Goal: Information Seeking & Learning: Learn about a topic

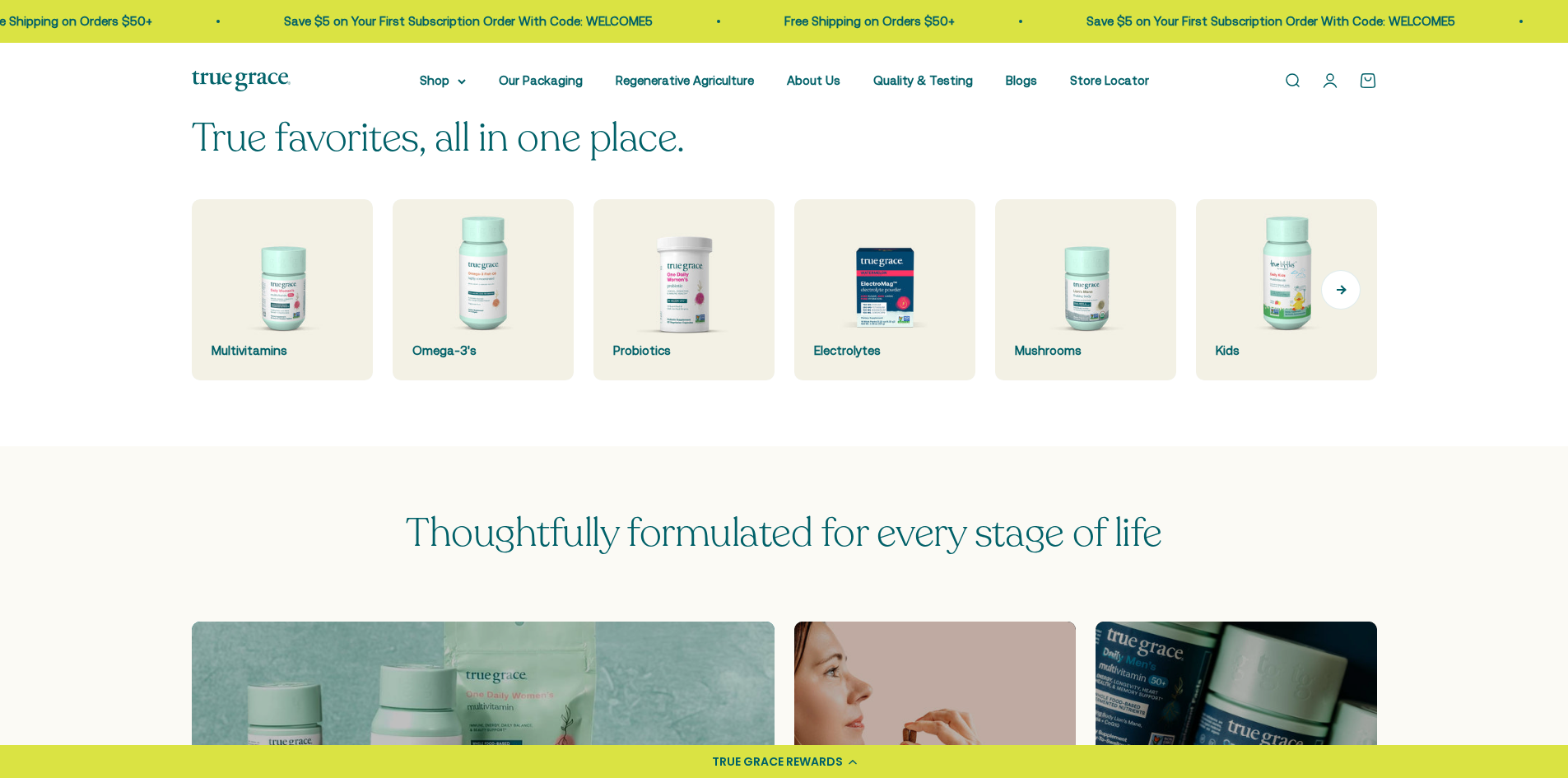
click at [1329, 284] on button "Next" at bounding box center [1341, 290] width 40 height 40
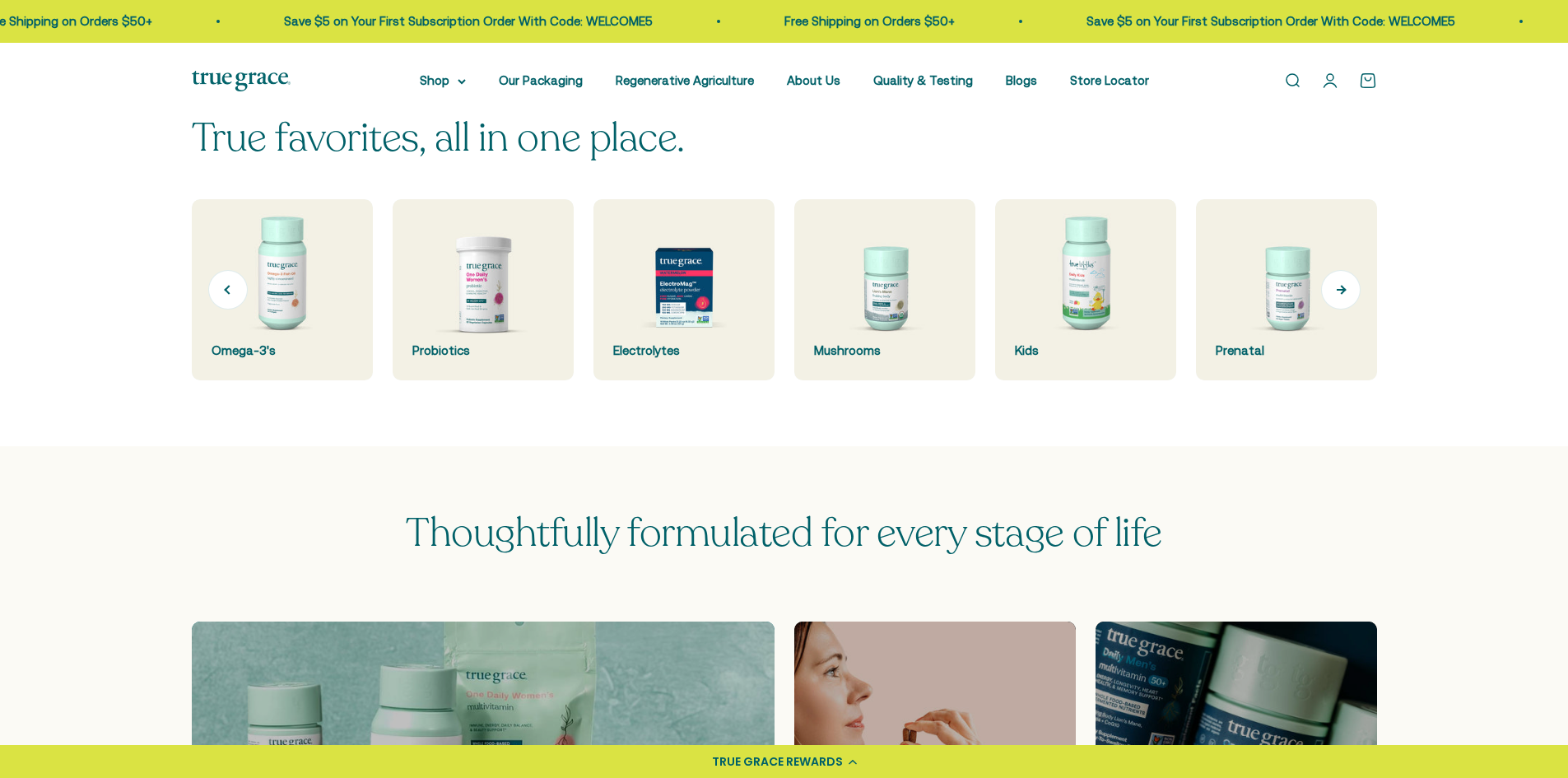
click at [1334, 287] on button "Next" at bounding box center [1341, 290] width 40 height 40
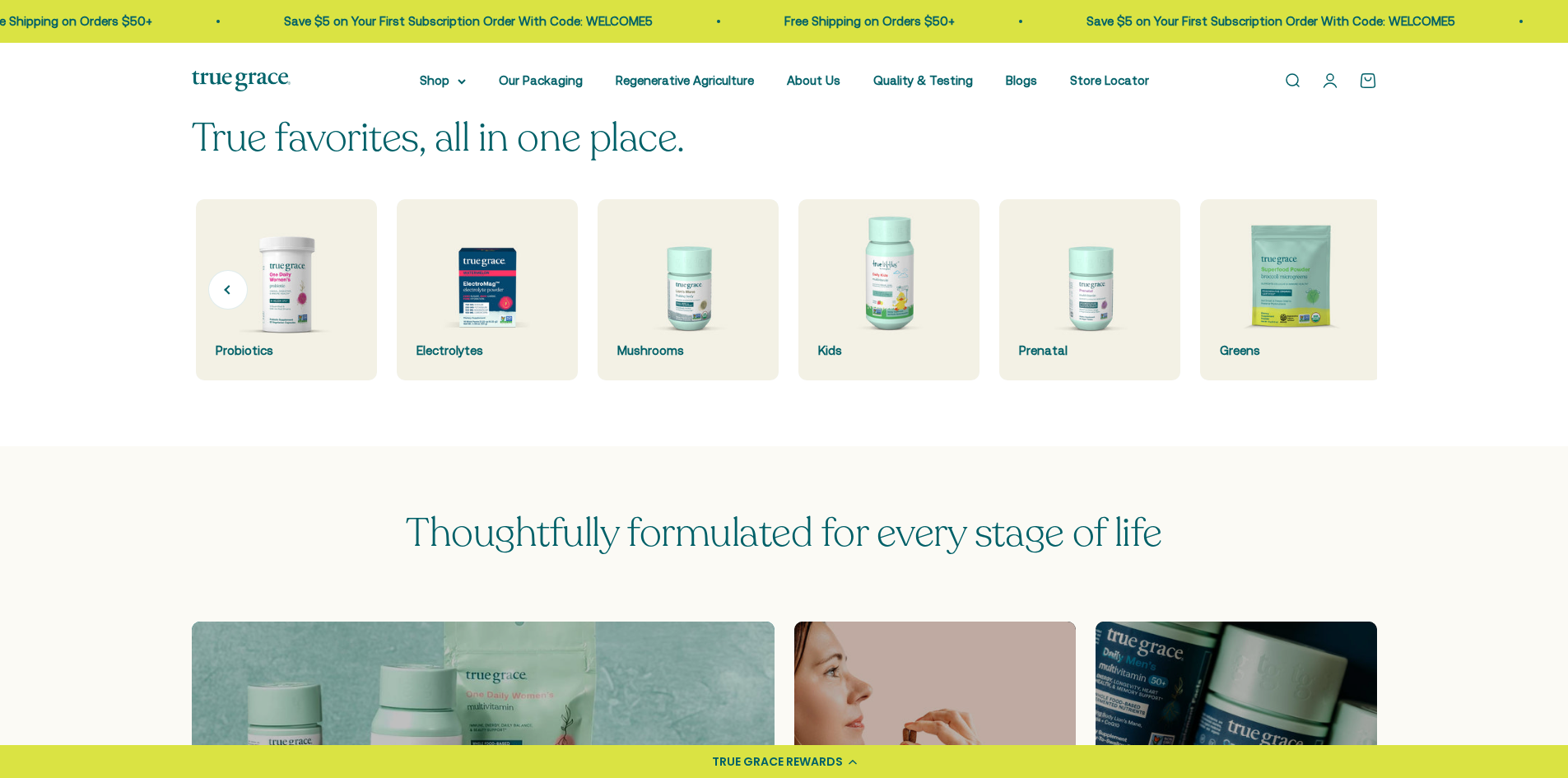
scroll to position [0, 402]
click at [1335, 287] on img at bounding box center [1286, 290] width 181 height 181
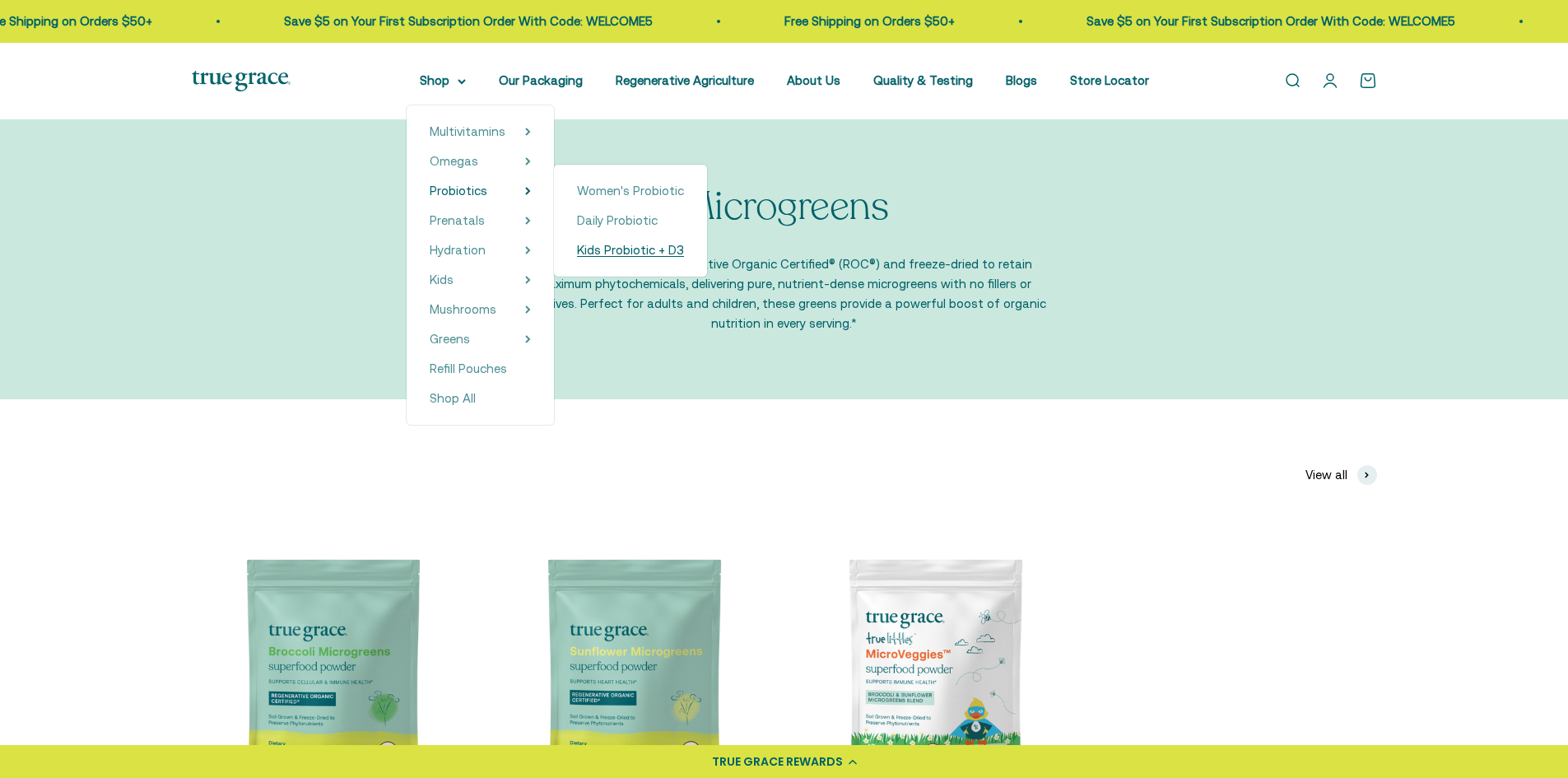
click at [617, 247] on span "Kids Probiotic + D3" at bounding box center [630, 250] width 107 height 14
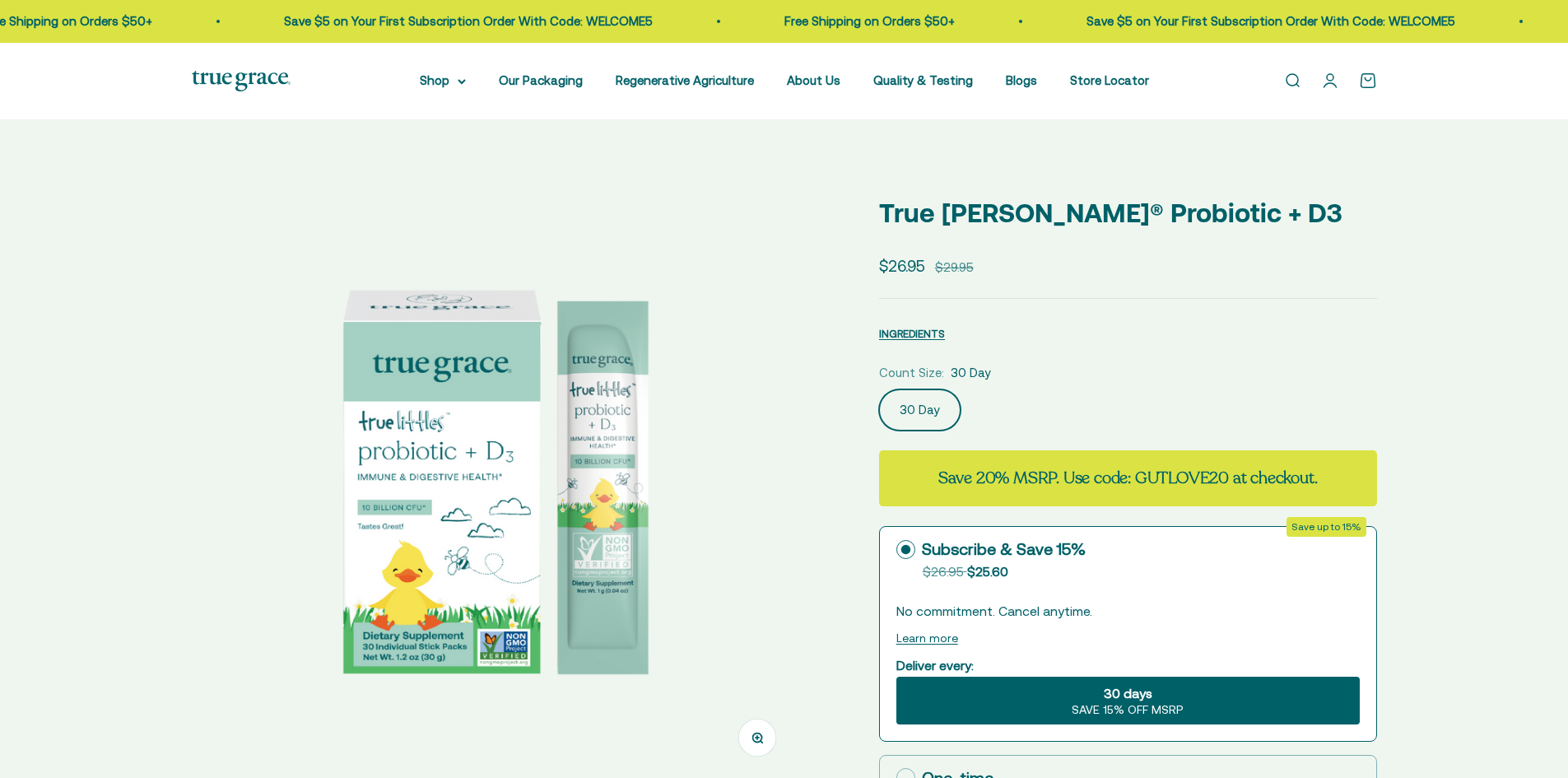
select select "3"
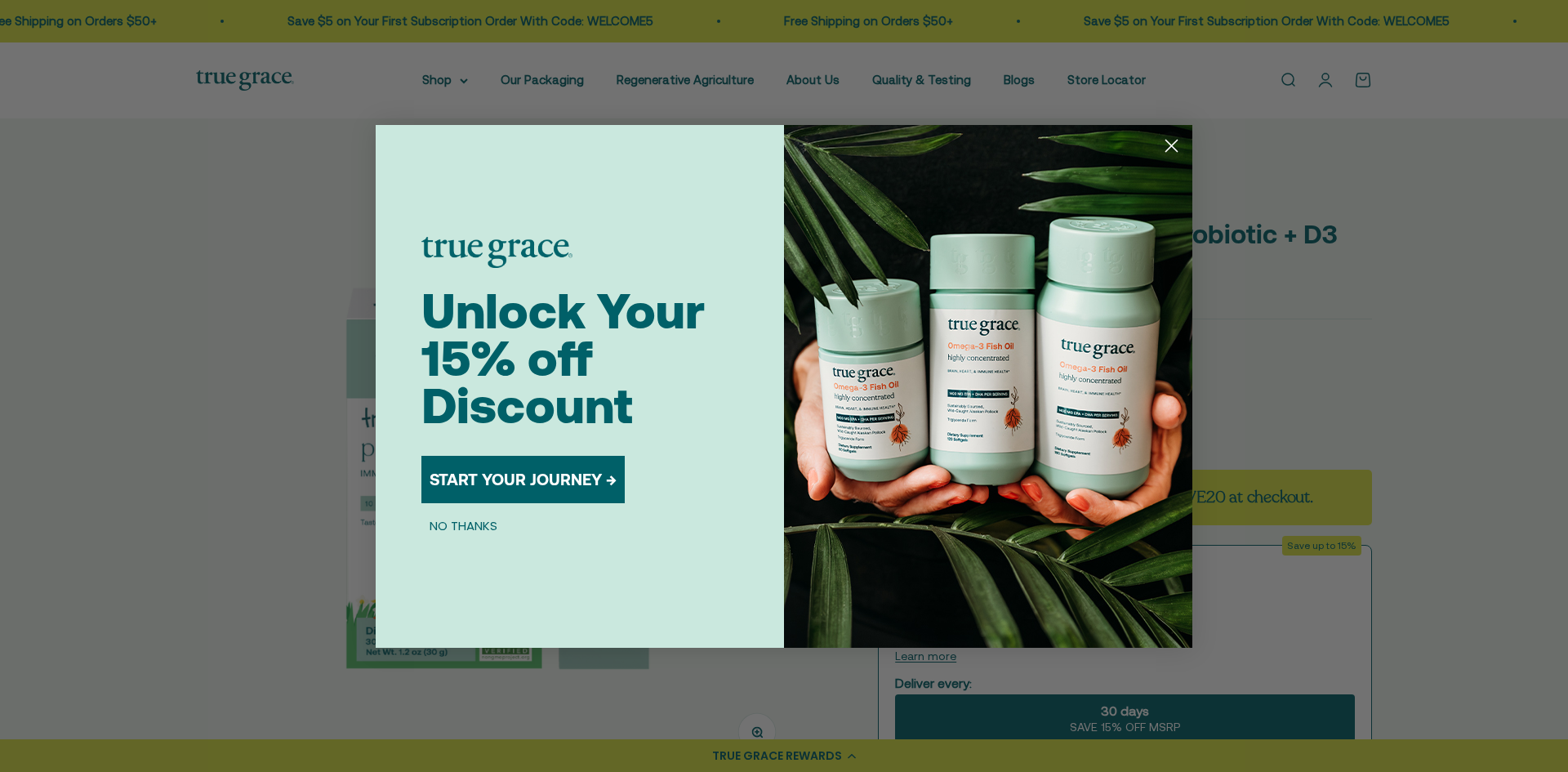
click at [1167, 141] on icon "Close dialog" at bounding box center [1172, 145] width 11 height 11
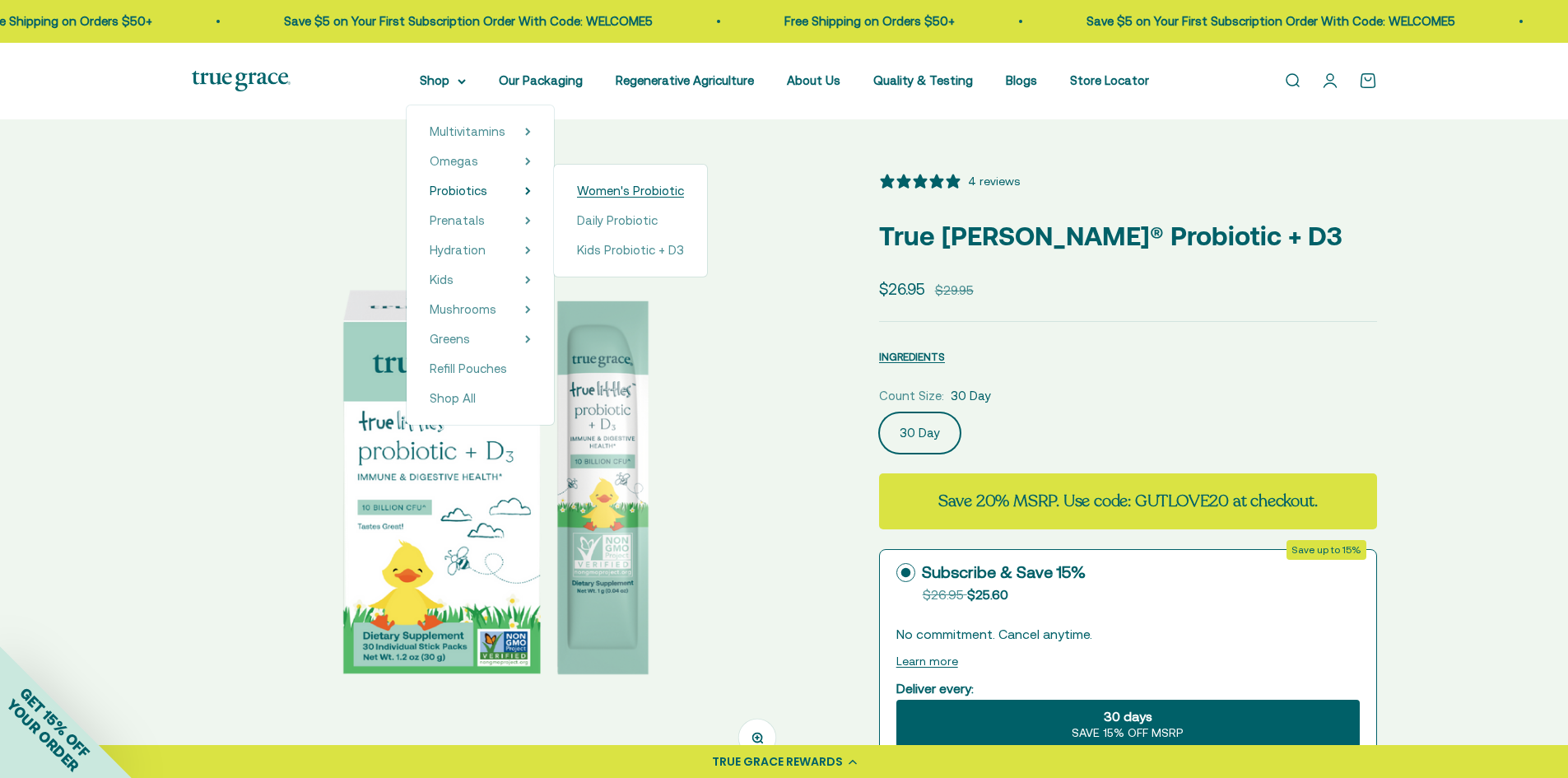
click at [622, 195] on span "Women's Probiotic" at bounding box center [630, 191] width 107 height 14
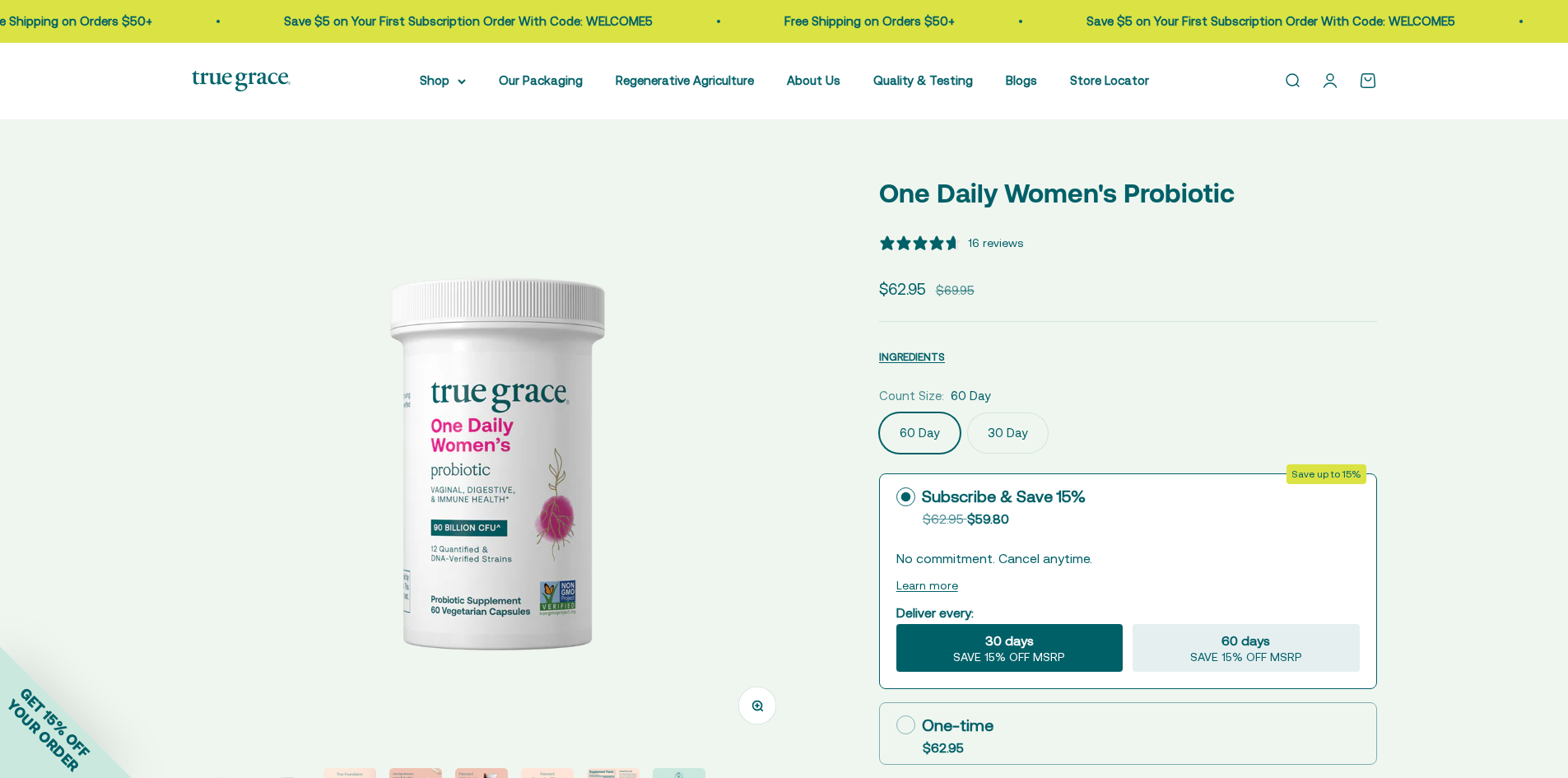
select select "3"
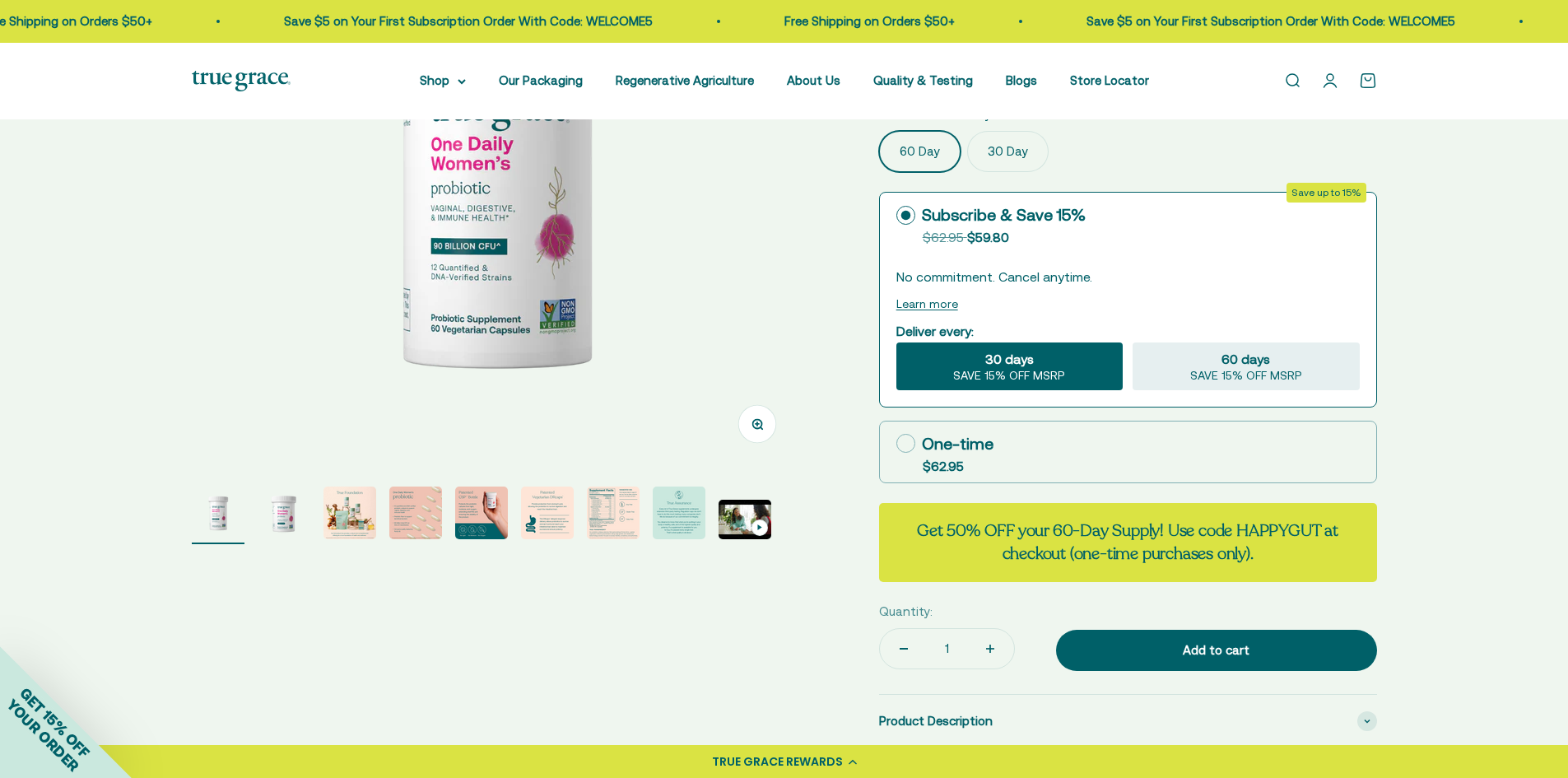
scroll to position [370, 0]
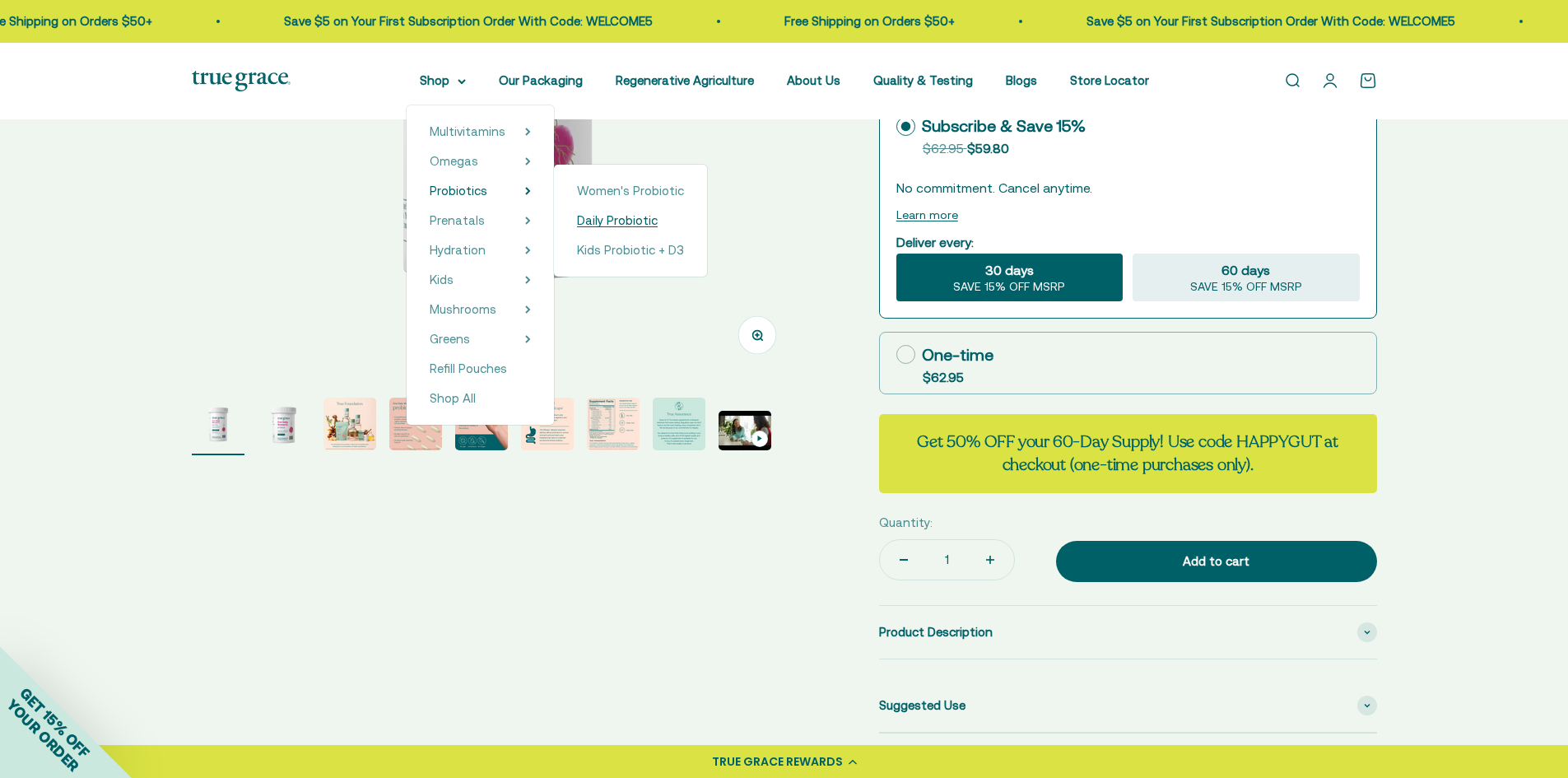
click at [593, 228] on span "Daily Probiotic" at bounding box center [617, 221] width 80 height 19
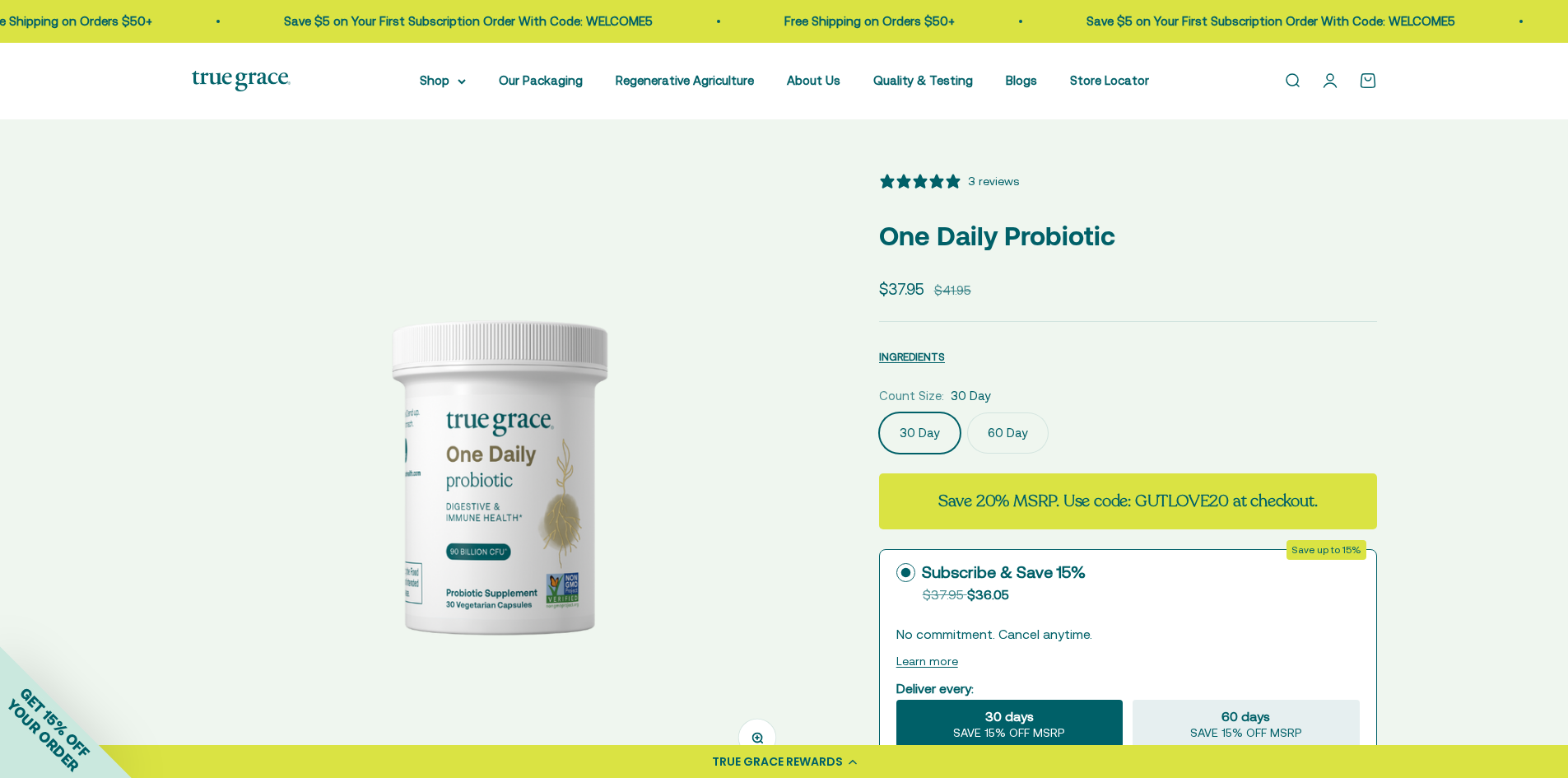
select select "3"
